Goal: Task Accomplishment & Management: Manage account settings

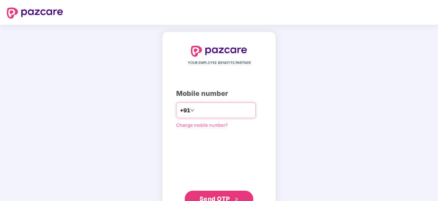
drag, startPoint x: 188, startPoint y: 111, endPoint x: 164, endPoint y: 116, distance: 24.4
click at [164, 116] on div "YOUR EMPLOYEE BENEFITS PARTNER Mobile number +91 Change mobile number? Send OTP" at bounding box center [219, 126] width 114 height 189
type input "*"
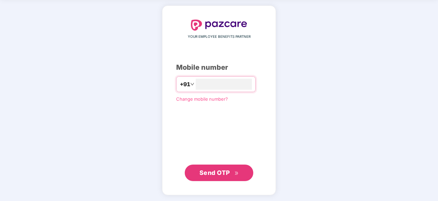
type input "**********"
click at [230, 170] on span "Send OTP" at bounding box center [215, 171] width 31 height 7
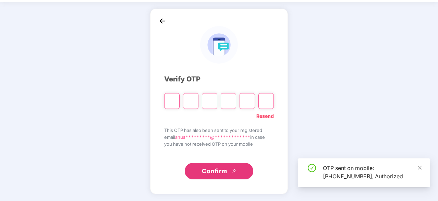
scroll to position [23, 0]
click at [168, 103] on input "Please enter verification code. Digit 1" at bounding box center [171, 101] width 15 height 16
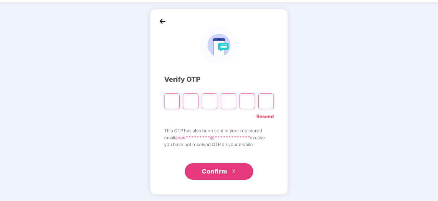
type input "*"
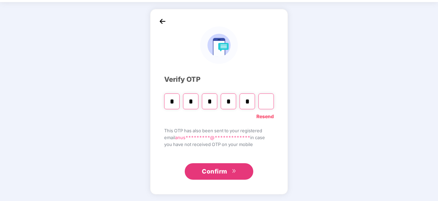
type input "*"
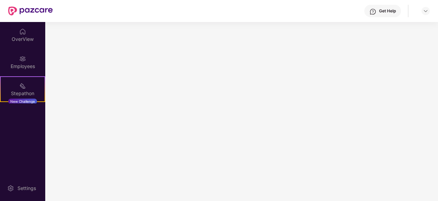
scroll to position [0, 0]
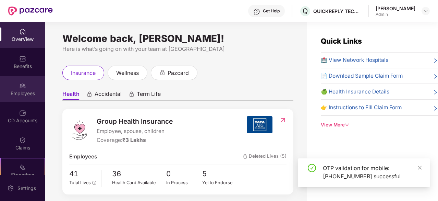
click at [12, 92] on div "Employees" at bounding box center [22, 93] width 45 height 7
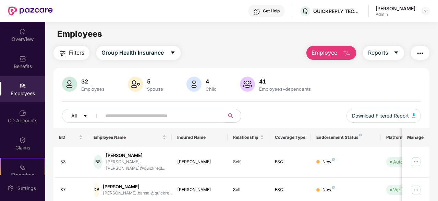
click at [116, 113] on input "text" at bounding box center [160, 115] width 110 height 10
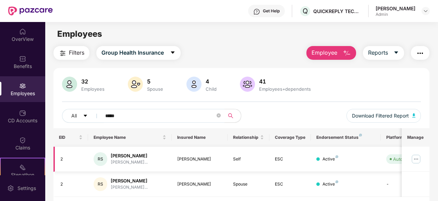
scroll to position [22, 0]
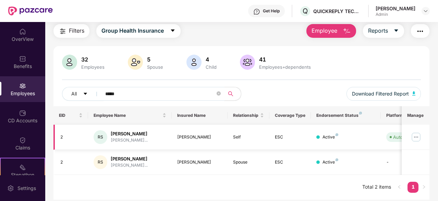
type input "*****"
click at [417, 135] on img at bounding box center [416, 136] width 11 height 11
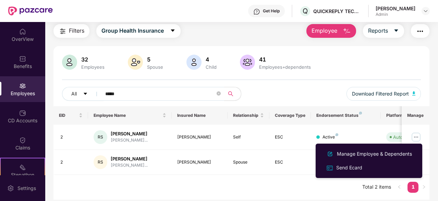
click at [348, 28] on img "button" at bounding box center [347, 31] width 8 height 8
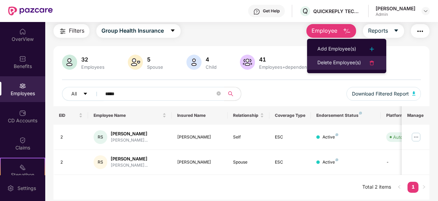
click at [352, 61] on div "Delete Employee(s)" at bounding box center [339, 63] width 44 height 8
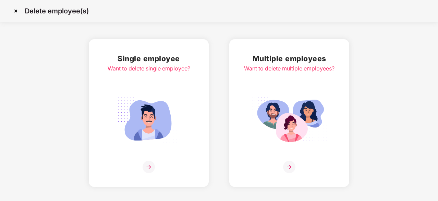
click at [155, 171] on div at bounding box center [149, 166] width 83 height 12
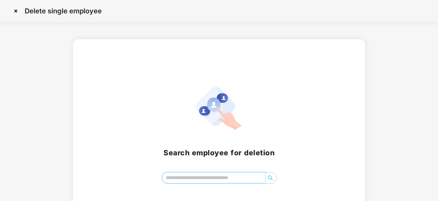
click at [183, 178] on input "search" at bounding box center [213, 177] width 103 height 10
type input "*"
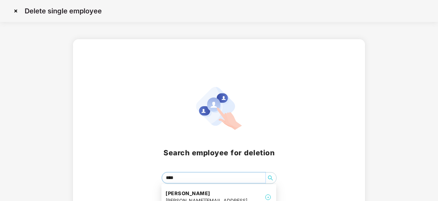
type input "*****"
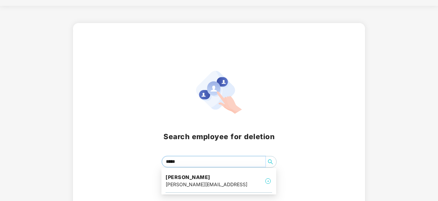
scroll to position [30, 0]
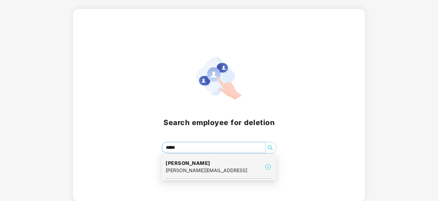
click at [270, 164] on img at bounding box center [268, 166] width 8 height 8
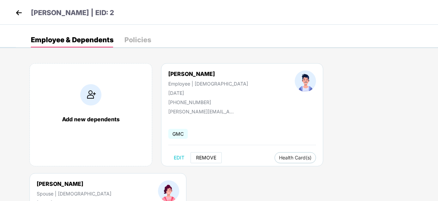
click at [206, 156] on span "REMOVE" at bounding box center [206, 157] width 20 height 5
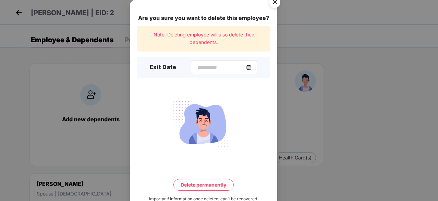
click at [209, 62] on div at bounding box center [224, 67] width 67 height 14
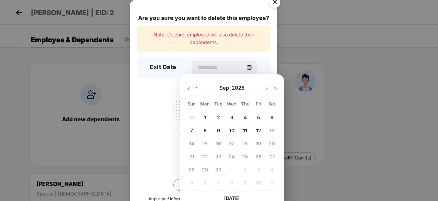
click at [230, 130] on span "10" at bounding box center [231, 130] width 5 height 6
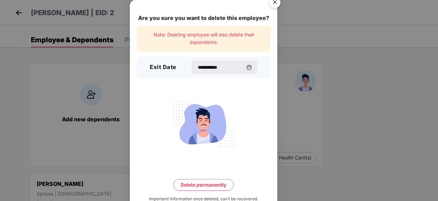
type input "**********"
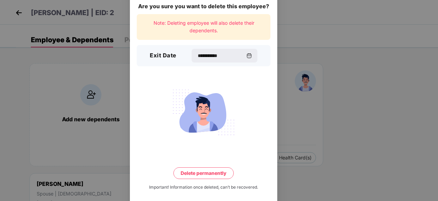
scroll to position [18, 0]
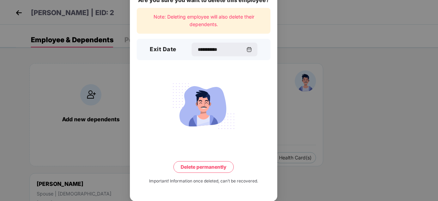
click at [205, 171] on button "Delete permanently" at bounding box center [203, 167] width 60 height 12
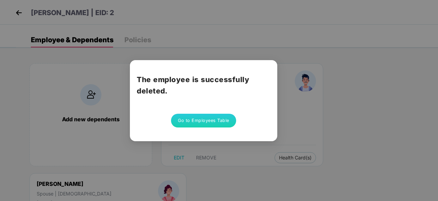
click at [206, 116] on button "Go to Employees Table" at bounding box center [203, 120] width 65 height 14
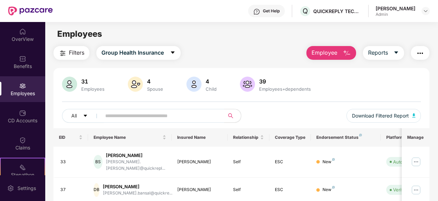
click at [331, 52] on span "Employee" at bounding box center [325, 52] width 26 height 9
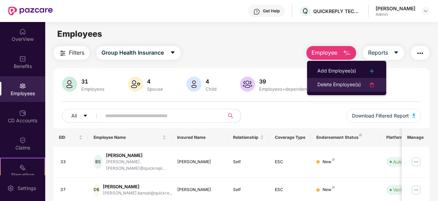
click at [328, 81] on div "Delete Employee(s)" at bounding box center [339, 85] width 44 height 8
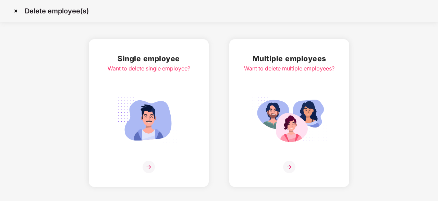
click at [153, 168] on img at bounding box center [149, 166] width 12 height 12
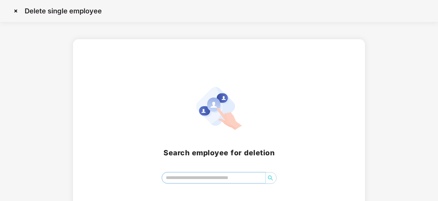
click at [192, 177] on input "search" at bounding box center [213, 177] width 103 height 10
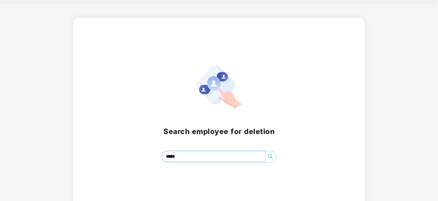
scroll to position [30, 0]
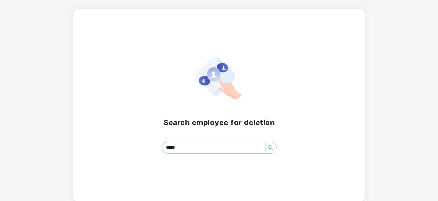
type input "*****"
drag, startPoint x: 185, startPoint y: 145, endPoint x: 131, endPoint y: 146, distance: 53.8
click at [131, 146] on div "rahul *****" at bounding box center [219, 148] width 276 height 12
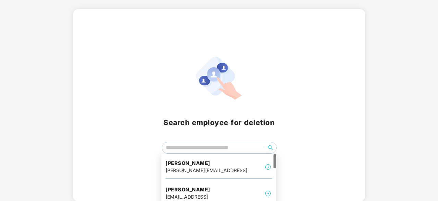
click at [285, 124] on h2 "Search employee for deletion" at bounding box center [219, 122] width 276 height 11
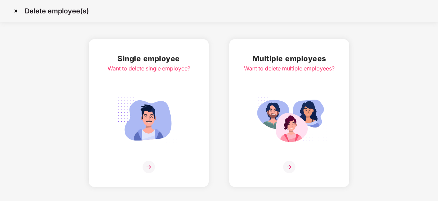
click at [16, 9] on img at bounding box center [15, 10] width 11 height 11
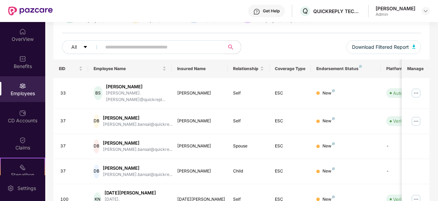
scroll to position [34, 0]
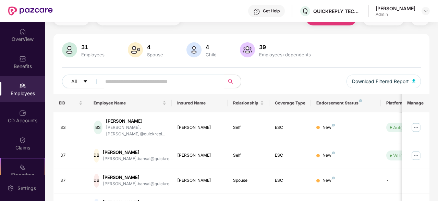
click at [119, 89] on div "All Download Filtered Report" at bounding box center [241, 83] width 359 height 19
click at [119, 84] on input "text" at bounding box center [160, 81] width 110 height 10
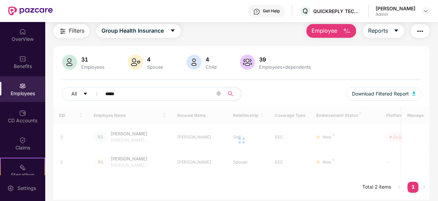
scroll to position [22, 0]
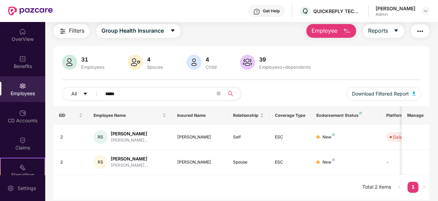
type input "*****"
click at [136, 59] on img at bounding box center [135, 62] width 15 height 15
click at [140, 62] on img at bounding box center [135, 62] width 15 height 15
click at [141, 174] on td "RS [PERSON_NAME] [PERSON_NAME]..." at bounding box center [130, 161] width 84 height 25
click at [125, 167] on div "[PERSON_NAME]..." at bounding box center [129, 165] width 37 height 7
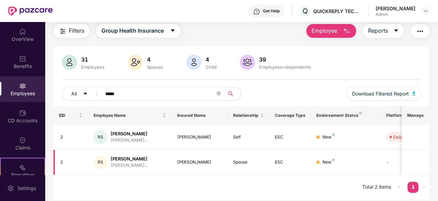
click at [106, 160] on div "RS" at bounding box center [101, 162] width 14 height 14
click at [135, 155] on div "RS [PERSON_NAME] [PERSON_NAME]..." at bounding box center [130, 162] width 73 height 14
click at [96, 159] on div "RS" at bounding box center [101, 162] width 14 height 14
click at [117, 131] on div "[PERSON_NAME]" at bounding box center [129, 133] width 37 height 7
click at [387, 163] on td "-" at bounding box center [405, 161] width 49 height 25
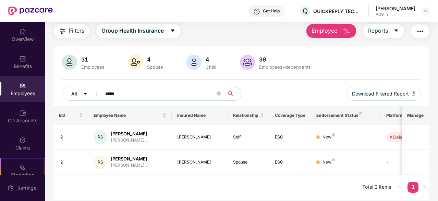
drag, startPoint x: 135, startPoint y: 94, endPoint x: 92, endPoint y: 96, distance: 43.3
click at [92, 96] on div "All *****" at bounding box center [152, 94] width 180 height 14
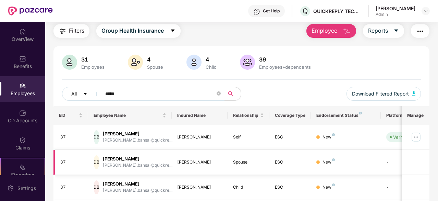
scroll to position [56, 0]
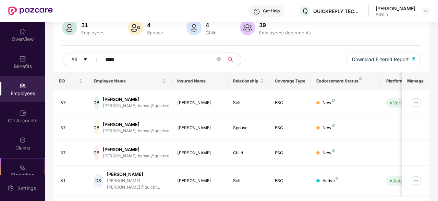
type input "*****"
